Goal: Navigation & Orientation: Find specific page/section

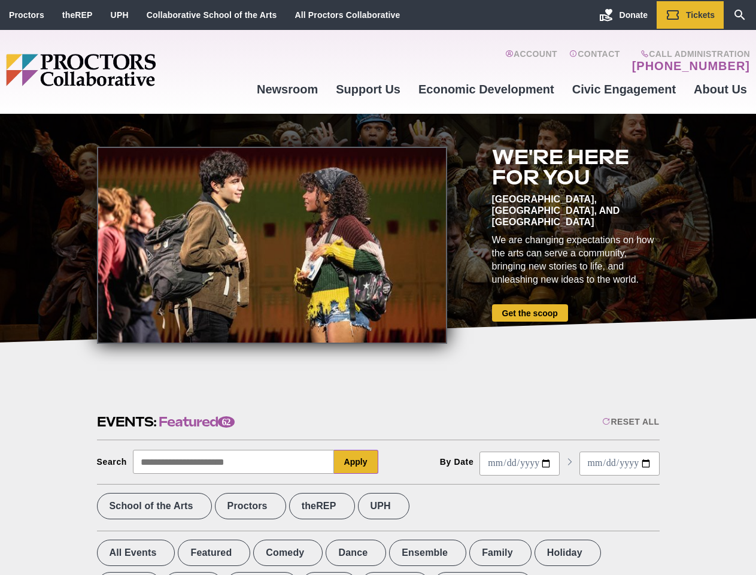
click at [378, 287] on div at bounding box center [272, 245] width 350 height 197
click at [630, 422] on div "Reset All" at bounding box center [631, 422] width 57 height 10
click at [356, 462] on button "Apply" at bounding box center [356, 462] width 44 height 24
